Goal: Information Seeking & Learning: Learn about a topic

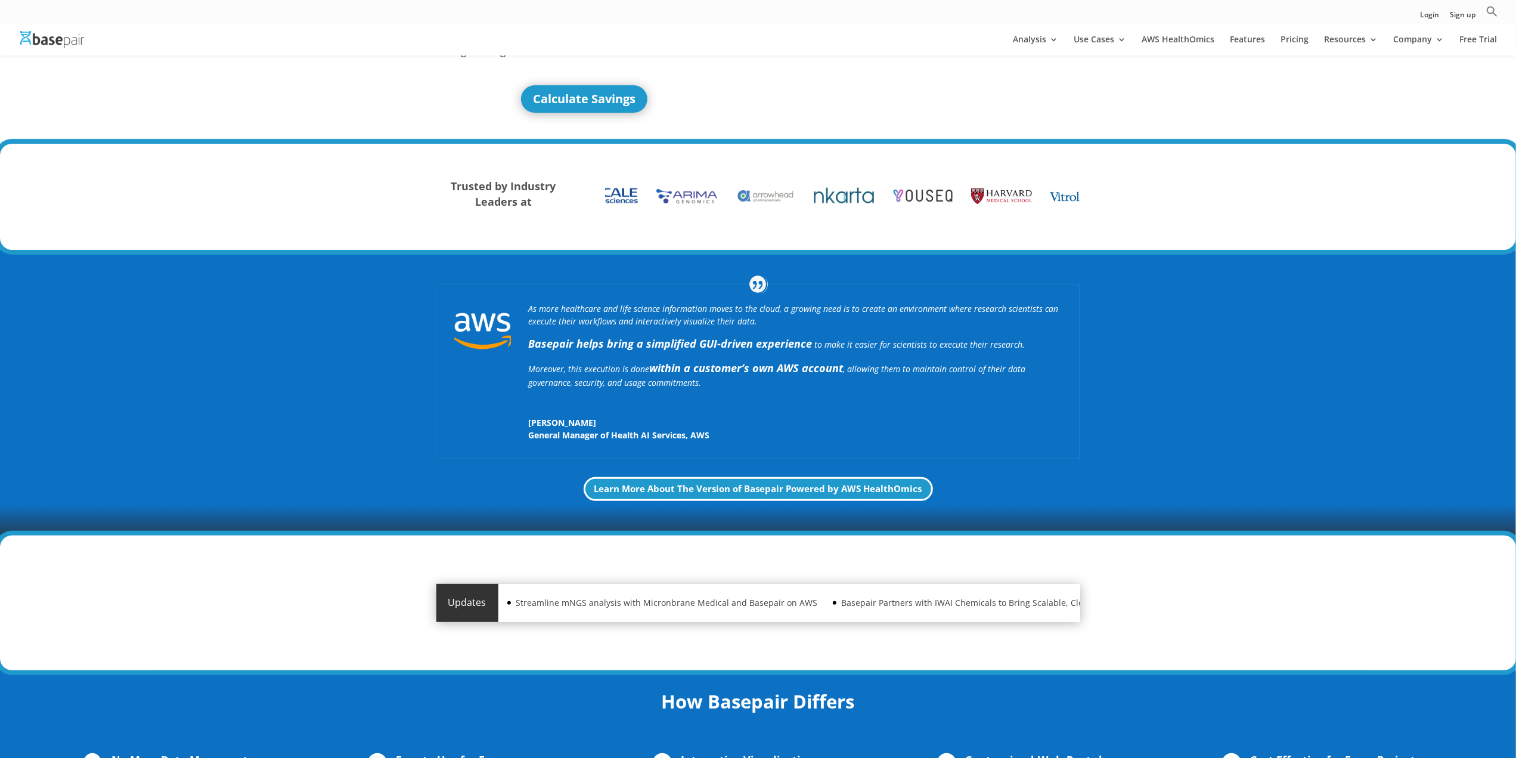
scroll to position [179, 0]
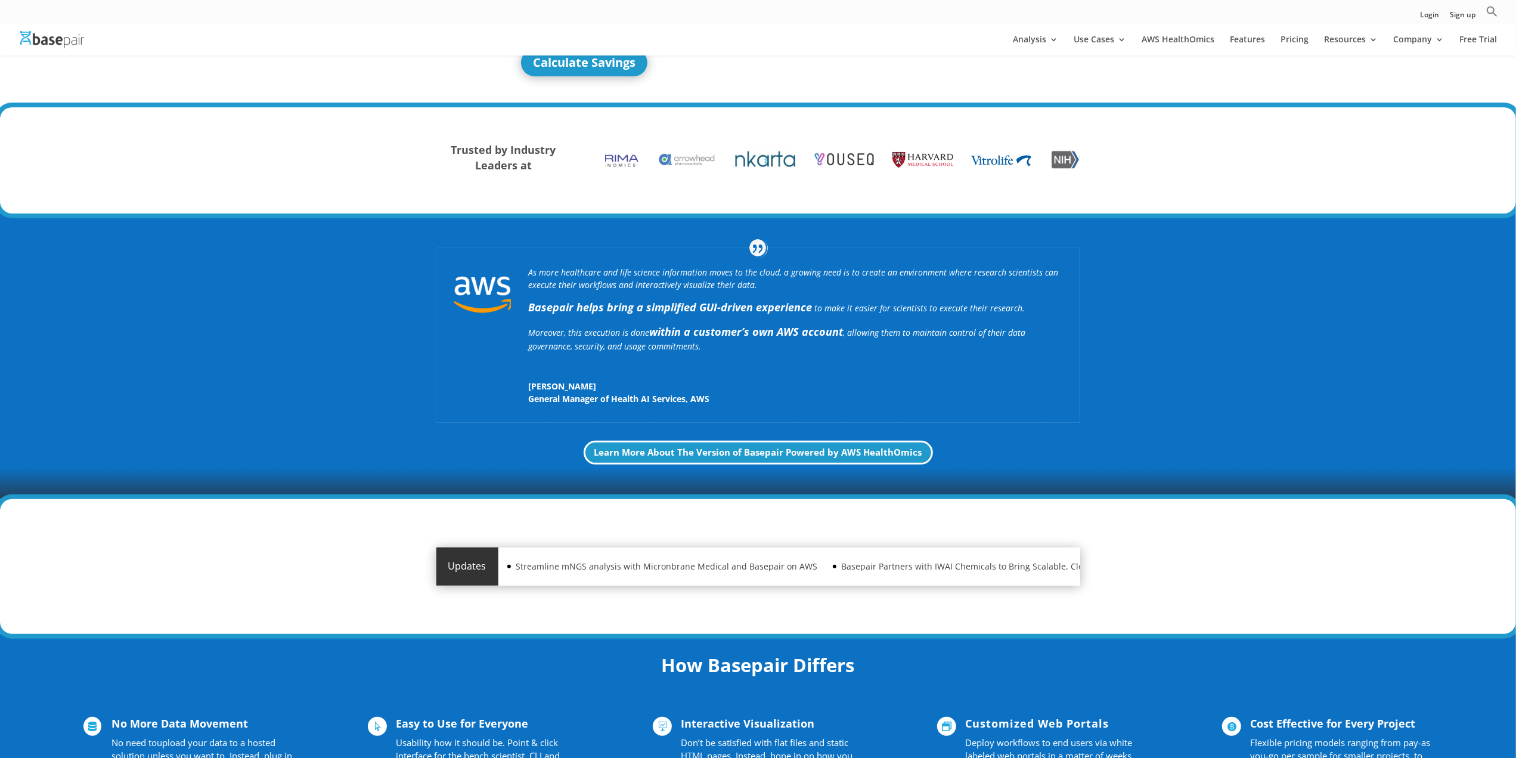
drag, startPoint x: 966, startPoint y: 399, endPoint x: 851, endPoint y: 369, distance: 118.8
click at [851, 369] on div "As more healthcare and life science information moves to the cloud, a growing n…" at bounding box center [795, 335] width 533 height 139
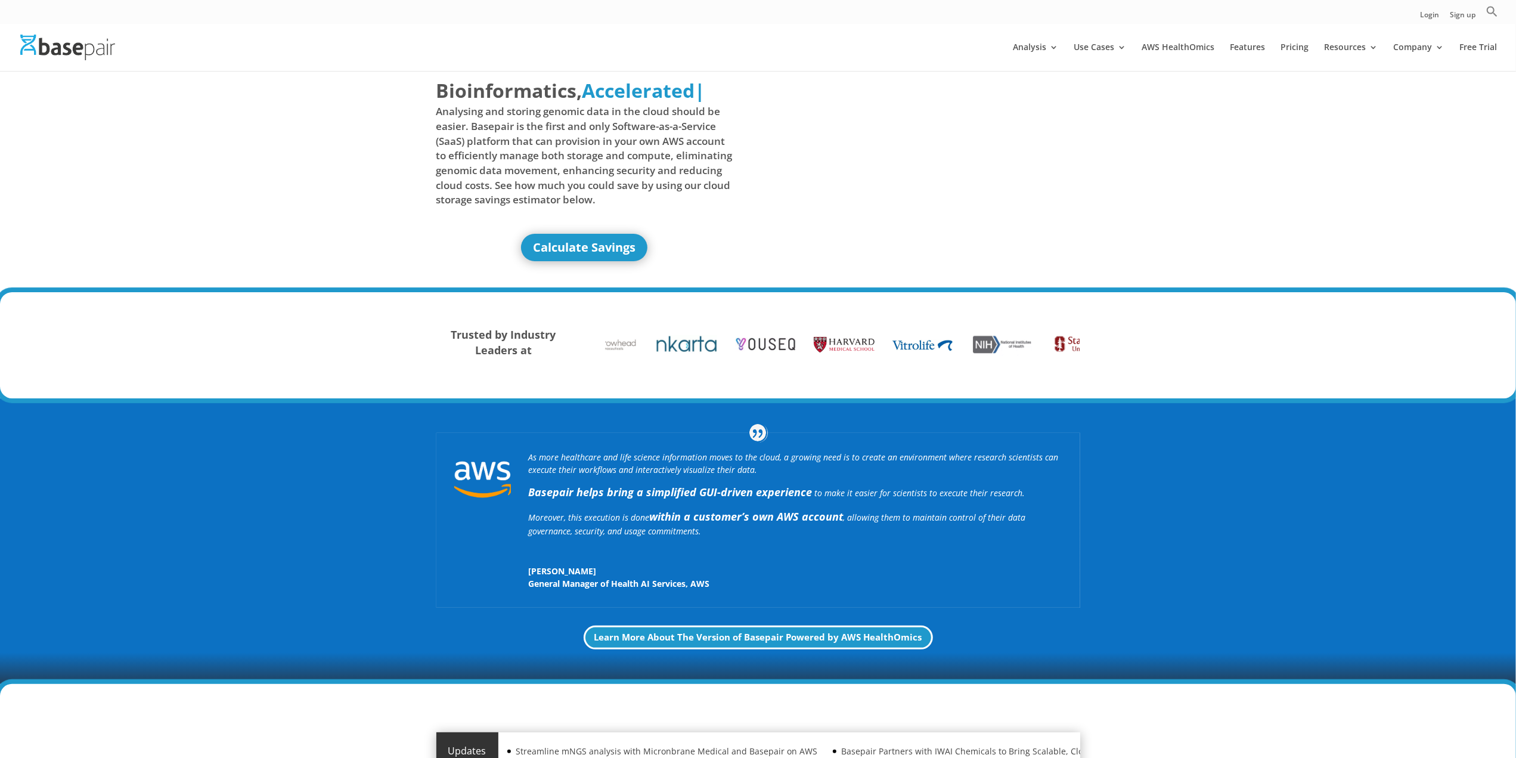
scroll to position [0, 0]
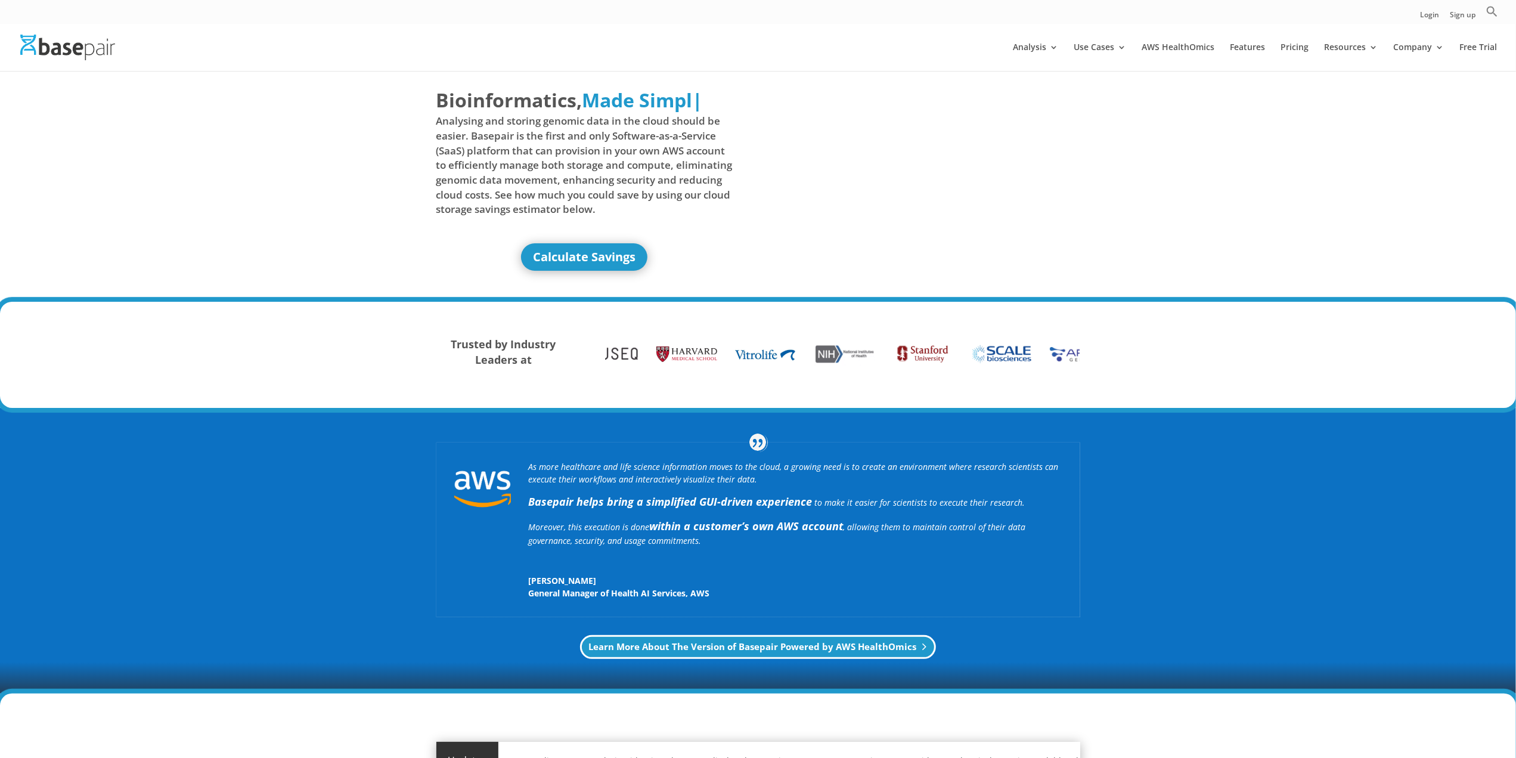
click at [830, 643] on link "Learn More About The Version of Basepair Powered by AWS HealthOmics" at bounding box center [758, 647] width 356 height 24
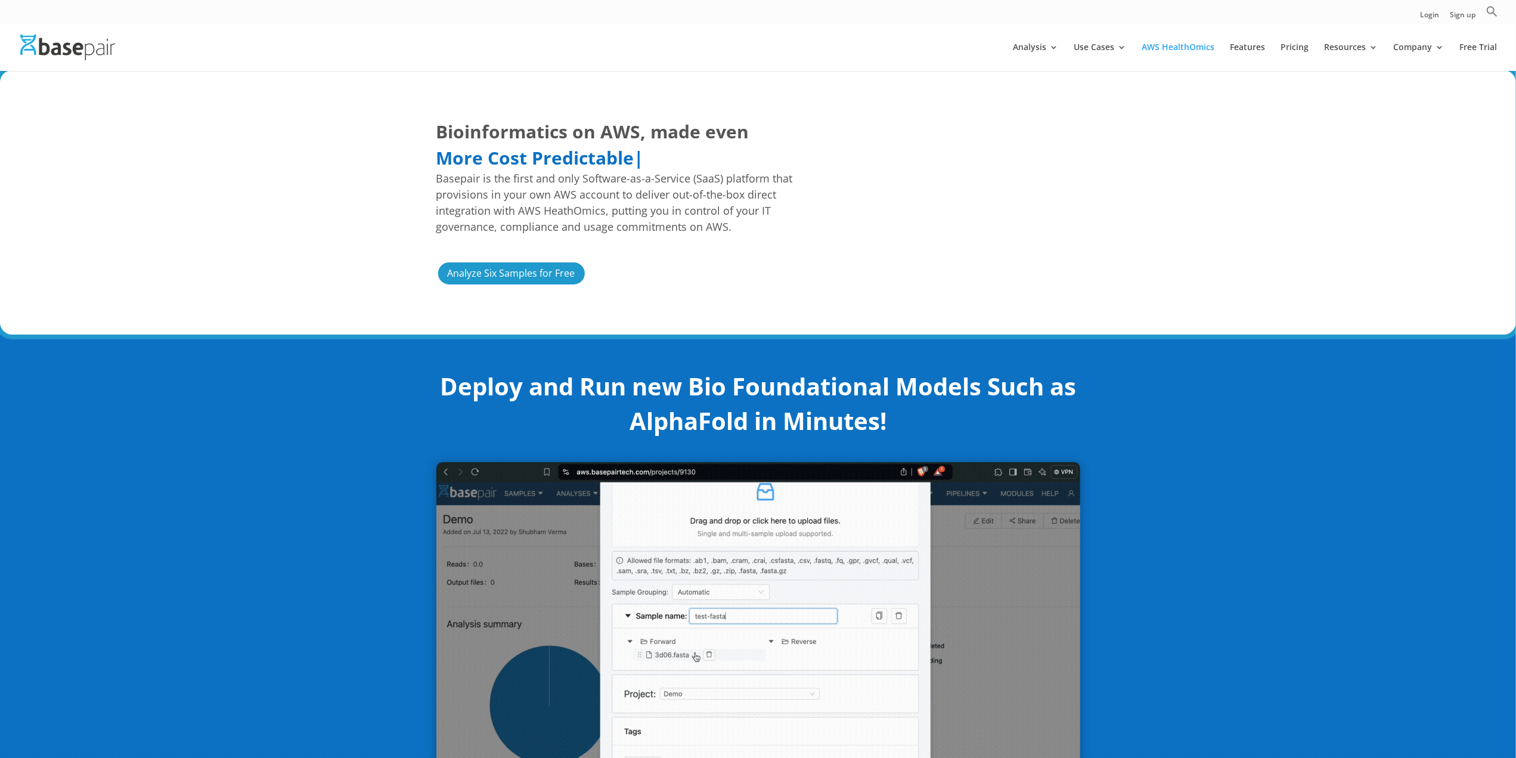
click at [100, 48] on img at bounding box center [67, 48] width 95 height 26
